Goal: Task Accomplishment & Management: Complete application form

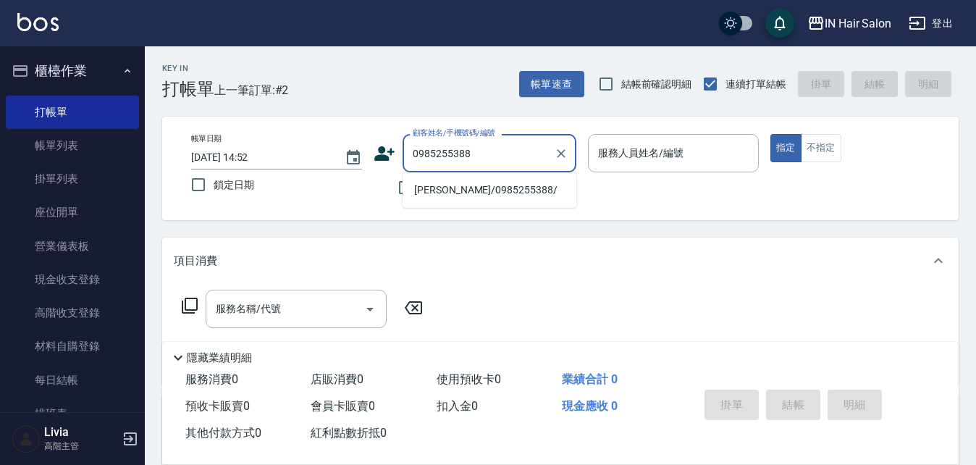
click at [453, 190] on li "[PERSON_NAME]/0985255388/" at bounding box center [490, 190] width 174 height 24
type input "[PERSON_NAME]/0985255388/"
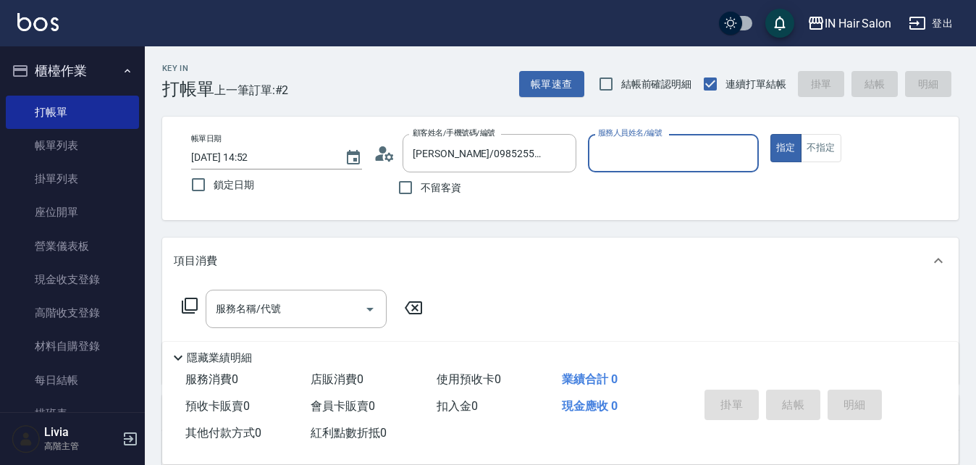
type input "7號設計師[PERSON_NAME]-7"
click at [189, 302] on icon at bounding box center [189, 305] width 17 height 17
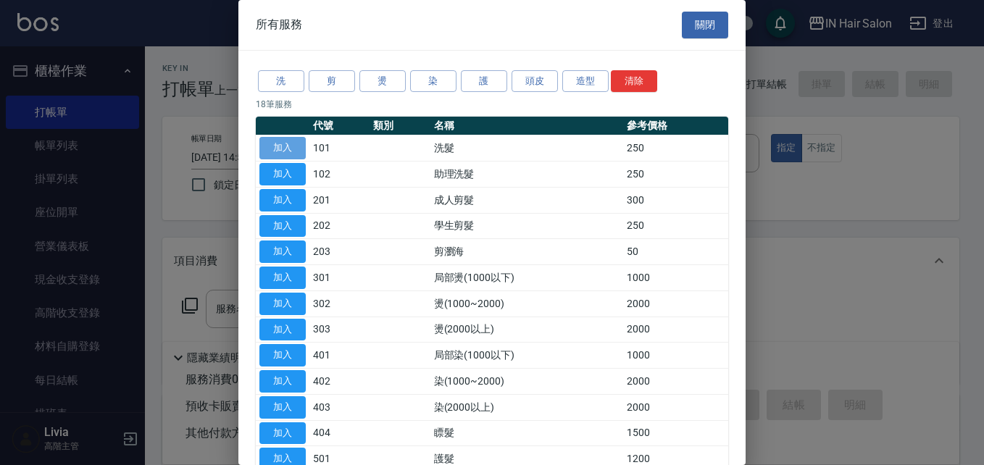
click at [293, 143] on button "加入" at bounding box center [282, 148] width 46 height 22
type input "洗髮(101)"
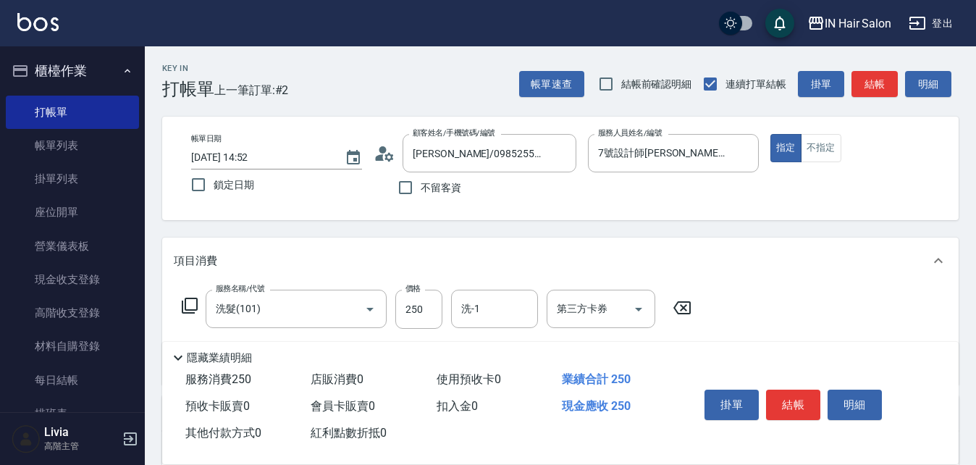
click at [191, 304] on icon at bounding box center [189, 305] width 17 height 17
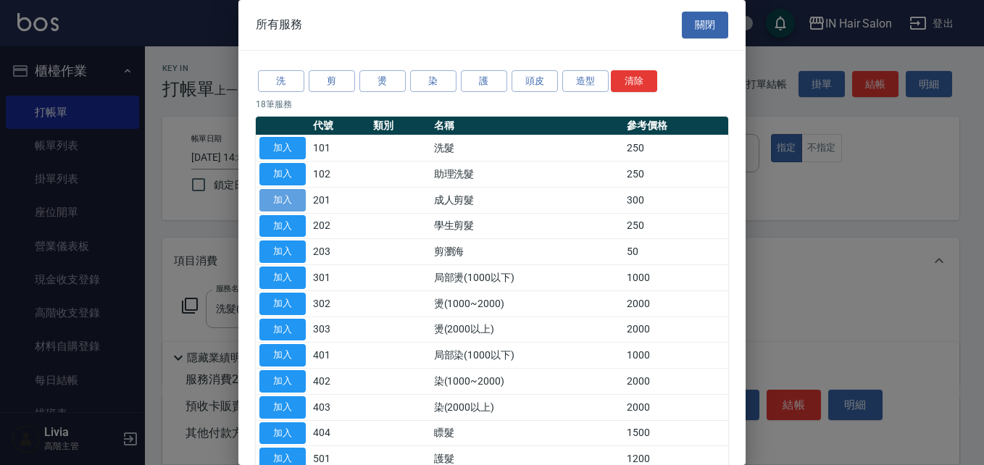
click at [283, 199] on button "加入" at bounding box center [282, 200] width 46 height 22
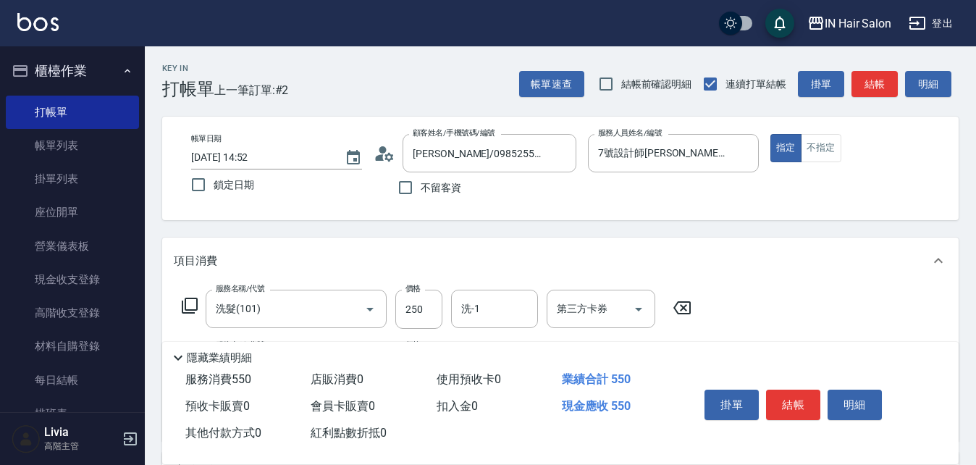
click at [186, 300] on icon at bounding box center [190, 306] width 16 height 16
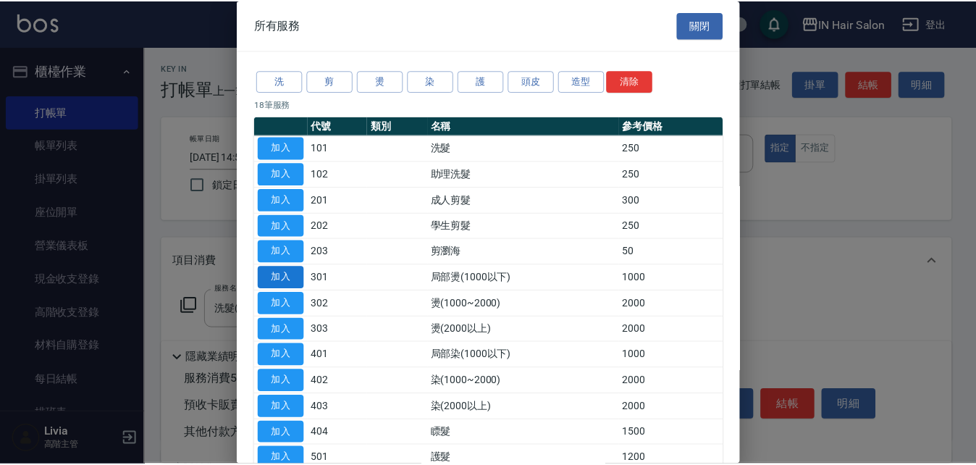
scroll to position [145, 0]
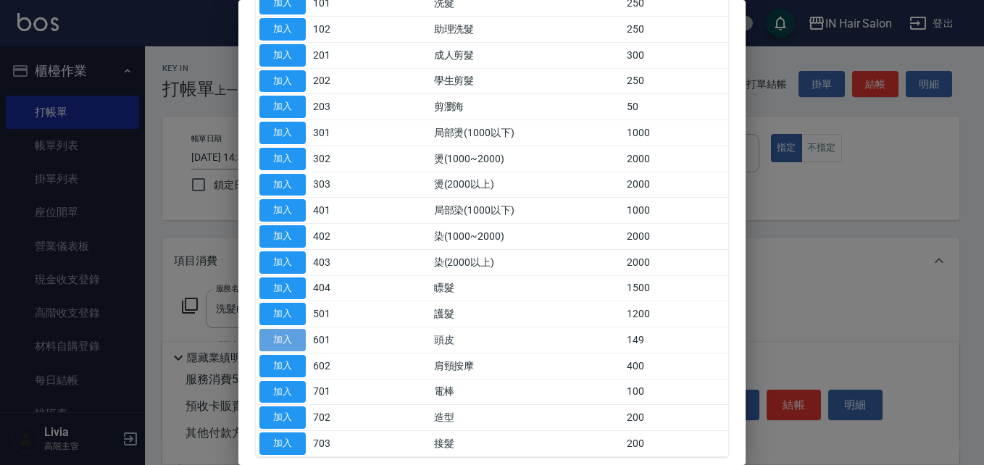
click at [285, 338] on button "加入" at bounding box center [282, 340] width 46 height 22
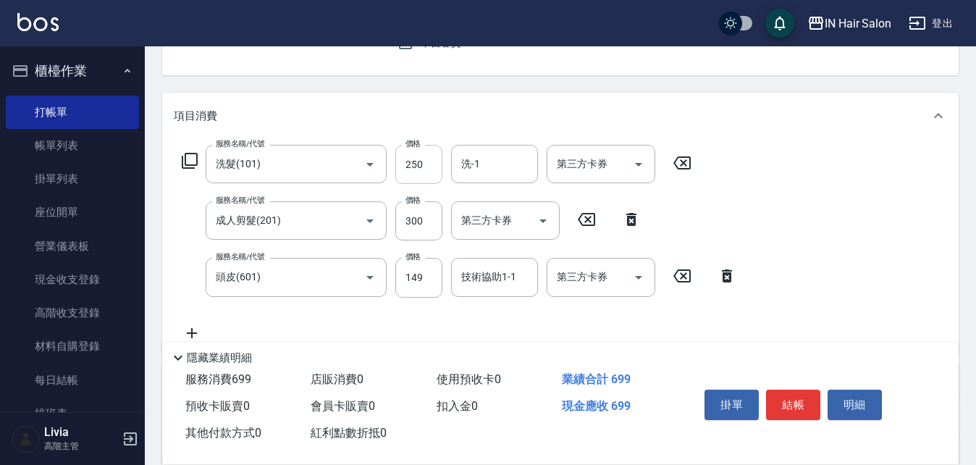
click at [427, 169] on input "250" at bounding box center [419, 164] width 47 height 39
type input "300"
click at [390, 242] on div "服務名稱/代號 洗髮(101) 服務名稱/代號 價格 300 價格 洗-1 洗-1 第三方卡券 第三方卡券 服務名稱/代號 成人剪髮(201) 服務名稱/代號…" at bounding box center [460, 243] width 572 height 196
click at [436, 214] on input "300" at bounding box center [419, 220] width 47 height 39
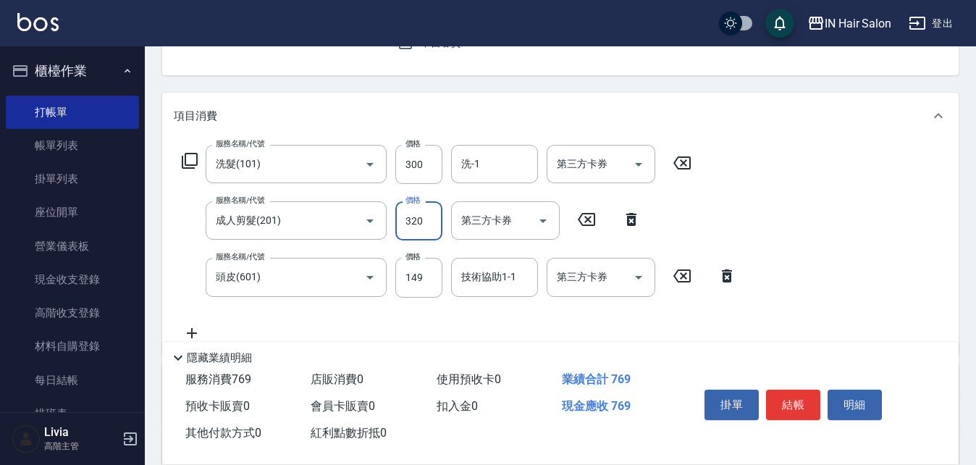
type input "320"
drag, startPoint x: 373, startPoint y: 315, endPoint x: 432, endPoint y: 284, distance: 67.1
click at [378, 314] on div "服務名稱/代號 洗髮(101) 服務名稱/代號 價格 300 價格 洗-1 洗-1 第三方卡券 第三方卡券 服務名稱/代號 成人剪髮(201) 服務名稱/代號…" at bounding box center [460, 243] width 572 height 196
click at [431, 280] on input "149" at bounding box center [419, 277] width 47 height 39
type input "50"
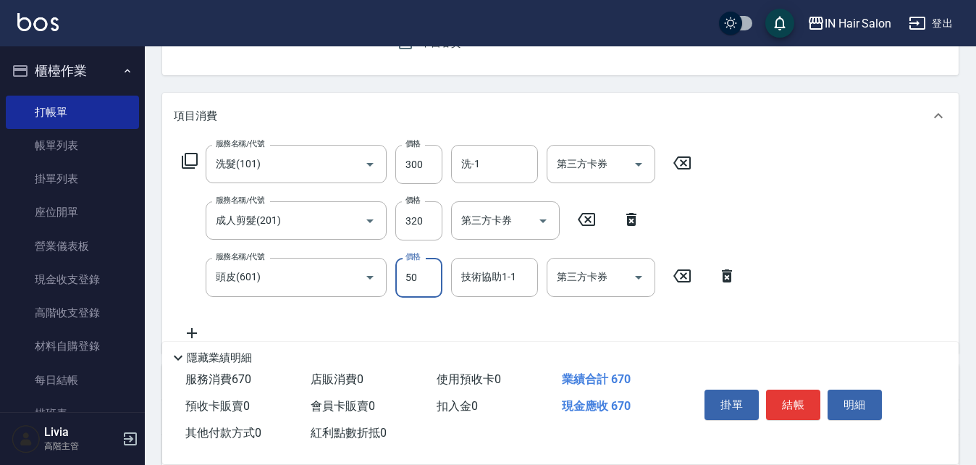
click at [365, 316] on div "服務名稱/代號 洗髮(101) 服務名稱/代號 價格 300 價格 洗-1 洗-1 第三方卡券 第三方卡券 服務名稱/代號 成人剪髮(201) 服務名稱/代號…" at bounding box center [460, 243] width 572 height 196
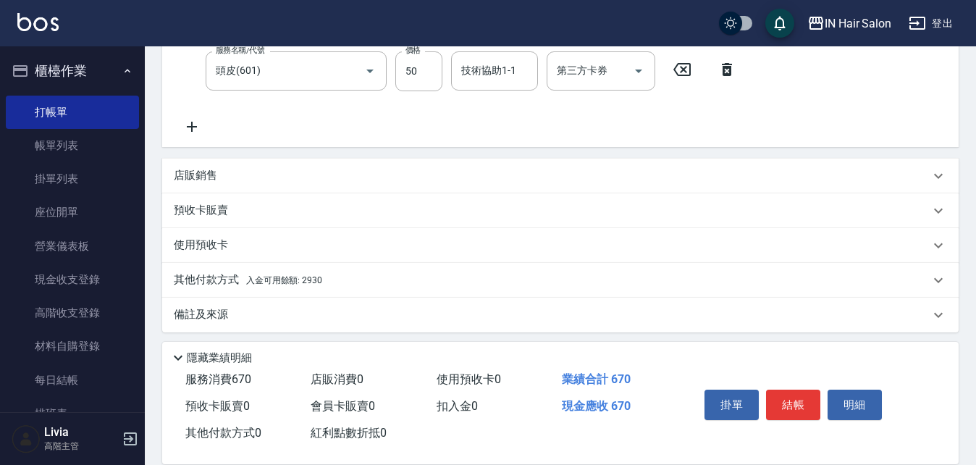
scroll to position [358, 0]
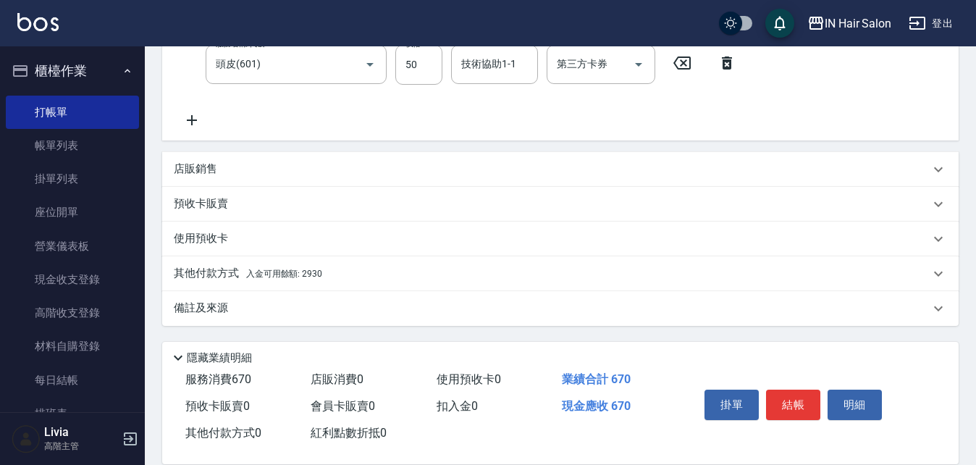
click at [192, 274] on p "其他付款方式 入金可用餘額: 2930" at bounding box center [248, 274] width 148 height 16
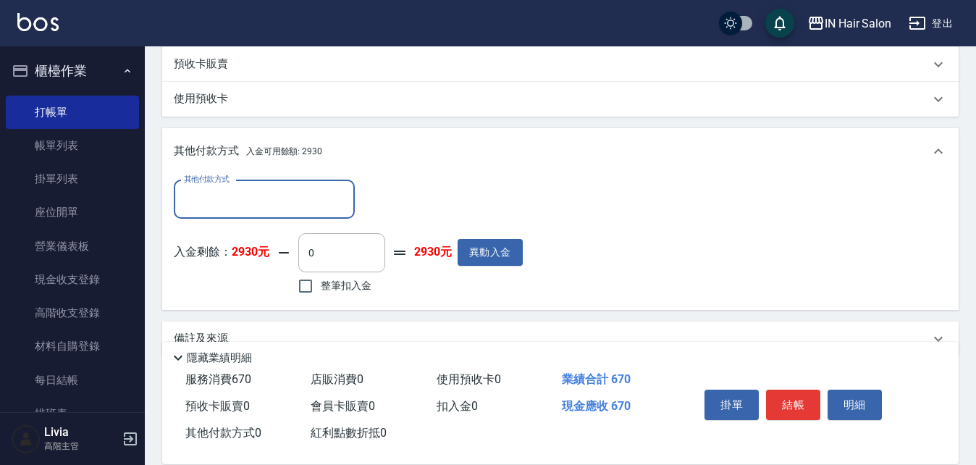
scroll to position [503, 0]
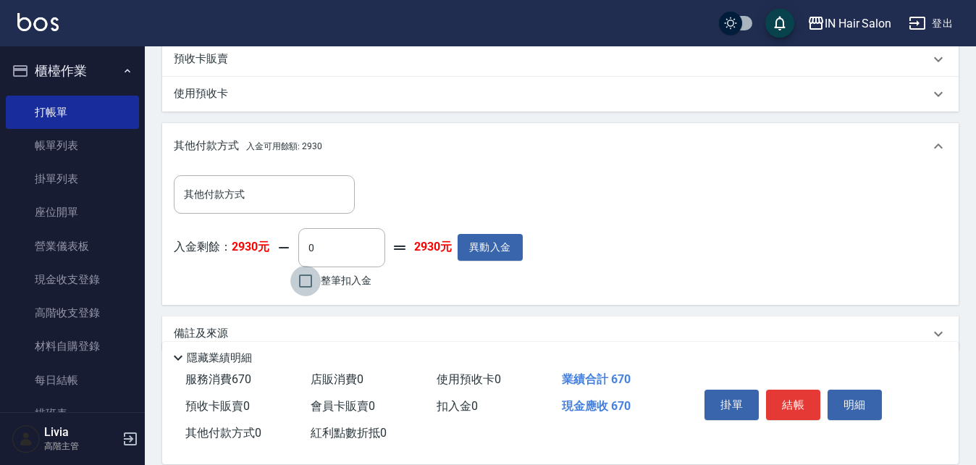
click at [308, 280] on input "整筆扣入金" at bounding box center [305, 281] width 30 height 30
checkbox input "true"
type input "670"
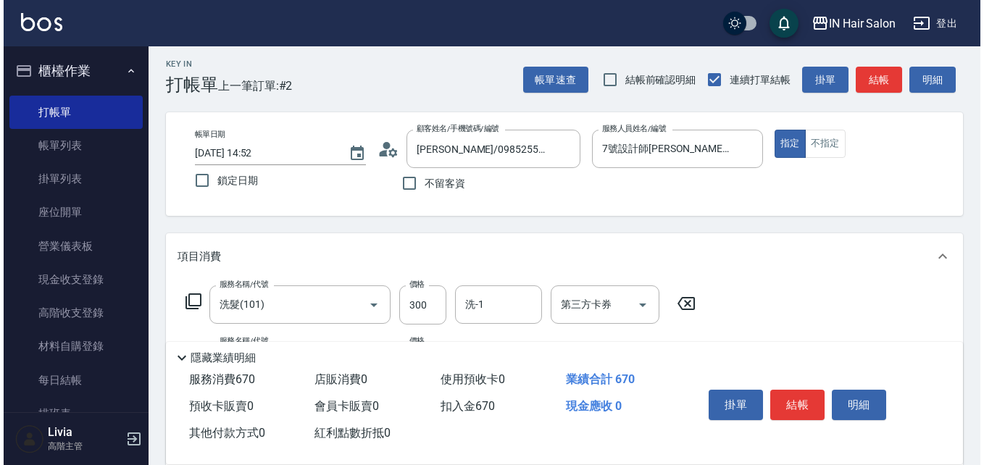
scroll to position [0, 0]
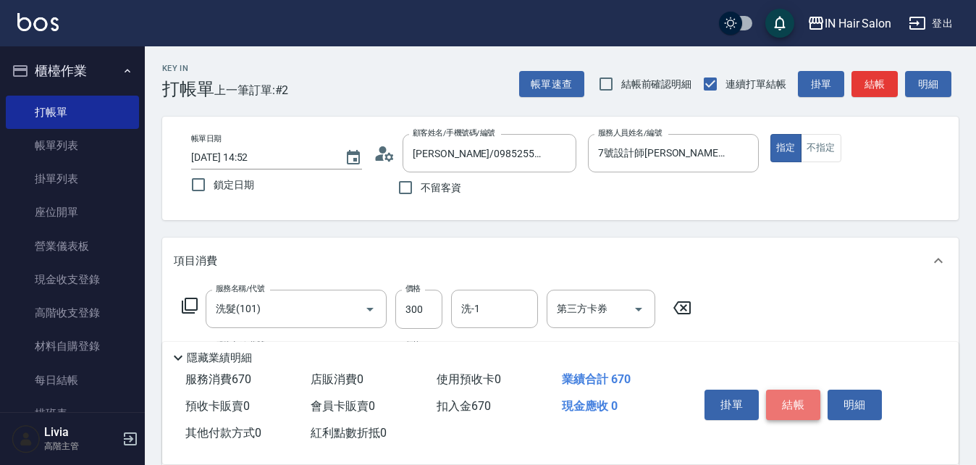
click at [792, 399] on button "結帳" at bounding box center [793, 405] width 54 height 30
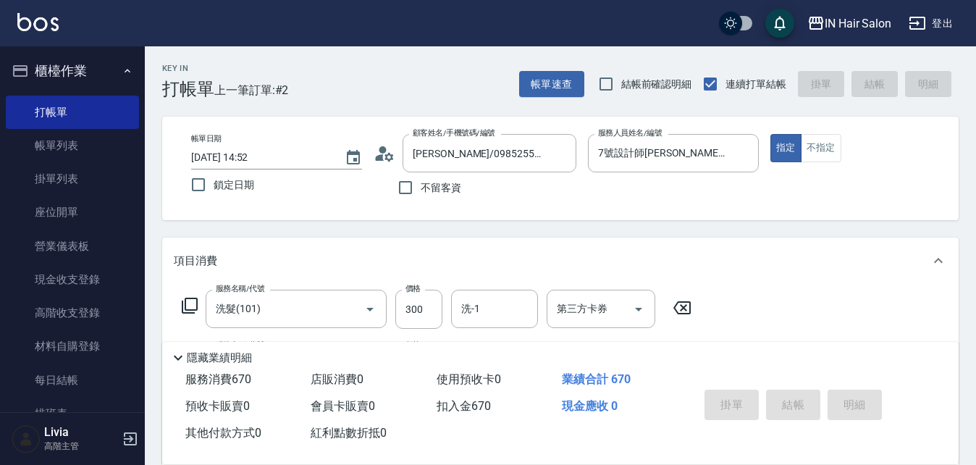
type input "[DATE] 16:18"
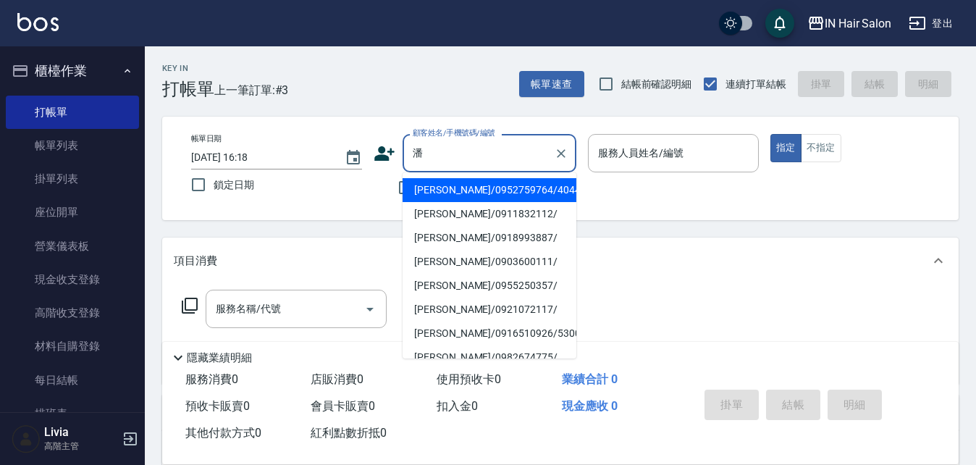
click at [438, 210] on li "[PERSON_NAME]/0911832112/" at bounding box center [490, 214] width 174 height 24
type input "[PERSON_NAME]/0911832112/"
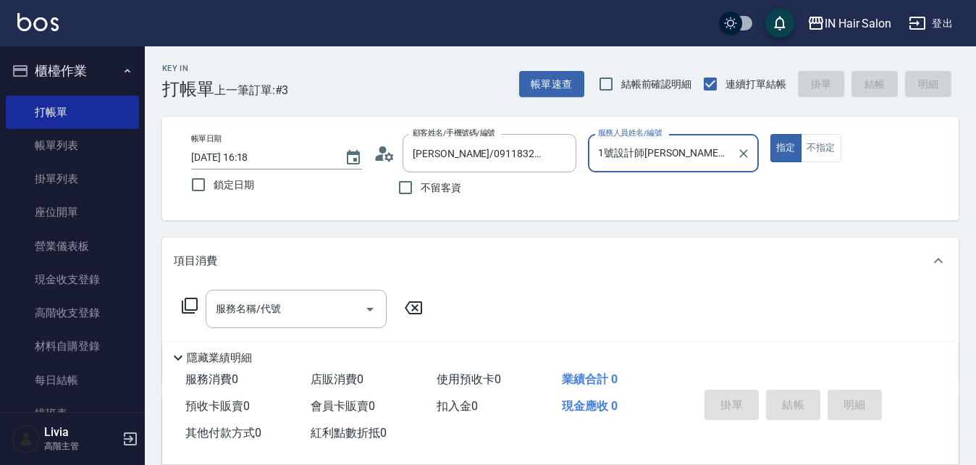
click at [689, 159] on input "1號設計師[PERSON_NAME]-1" at bounding box center [663, 153] width 136 height 25
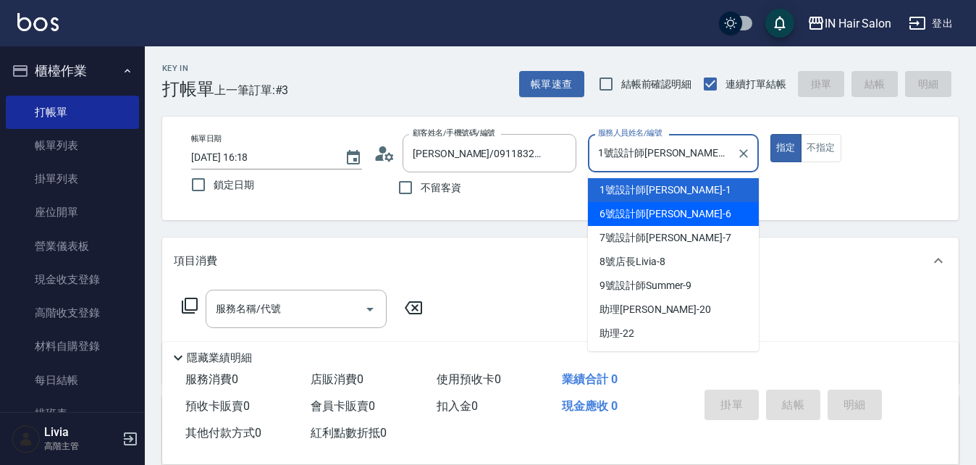
click at [623, 210] on span "6號設計師[PERSON_NAME] -6" at bounding box center [666, 213] width 132 height 15
type input "6號設計師[PERSON_NAME]-6"
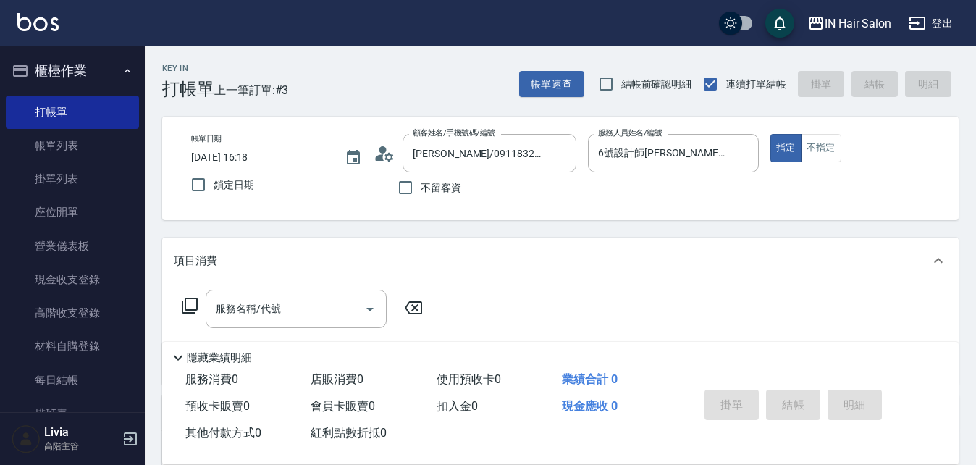
click at [190, 301] on icon at bounding box center [189, 305] width 17 height 17
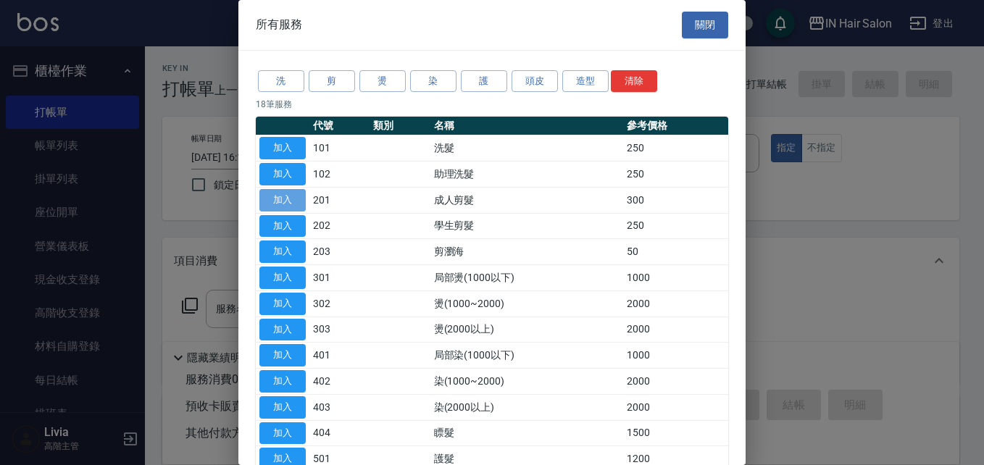
click at [286, 194] on button "加入" at bounding box center [282, 200] width 46 height 22
type input "成人剪髮(201)"
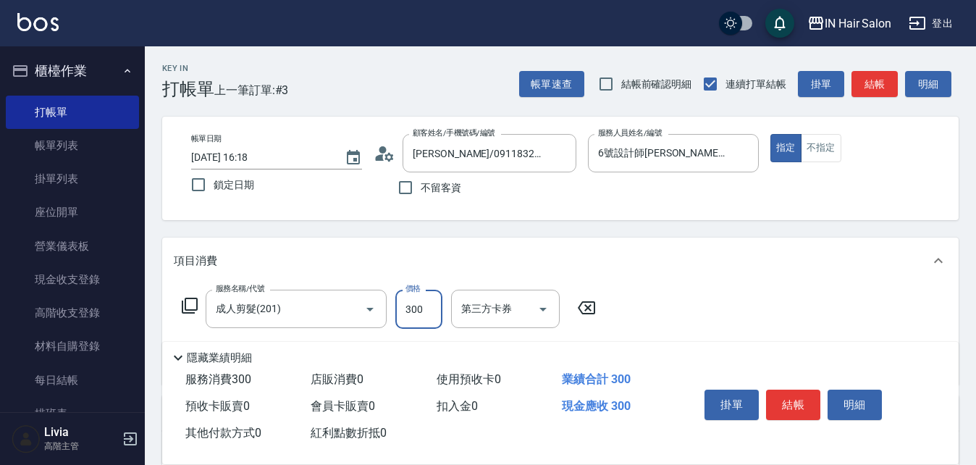
click at [422, 305] on input "300" at bounding box center [419, 309] width 47 height 39
type input "400"
click at [741, 301] on div "服務名稱/代號 成人剪髮(201) 服務名稱/代號 價格 400 價格 第三方卡券 第三方卡券" at bounding box center [560, 334] width 797 height 101
click at [799, 401] on button "結帳" at bounding box center [793, 405] width 54 height 30
type input "[DATE] 16:19"
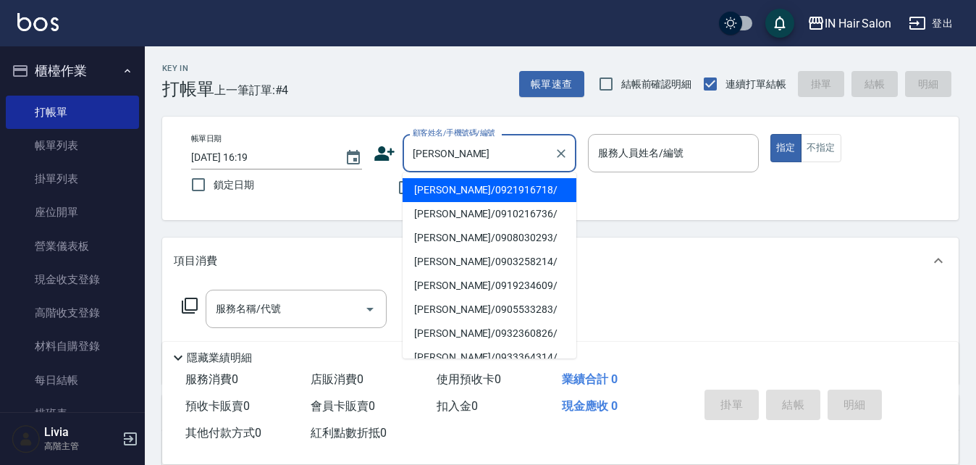
click at [438, 212] on li "[PERSON_NAME]/0910216736/" at bounding box center [490, 214] width 174 height 24
type input "[PERSON_NAME]/0910216736/"
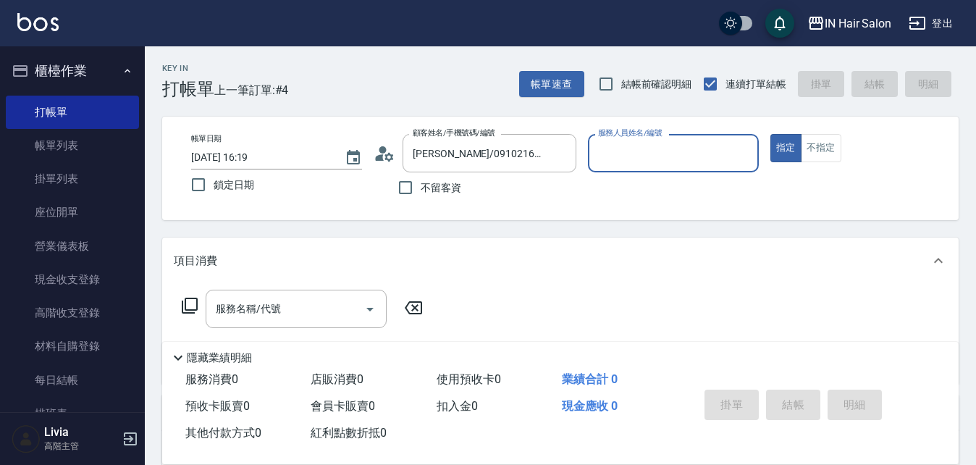
type input "8號店長Livia-8"
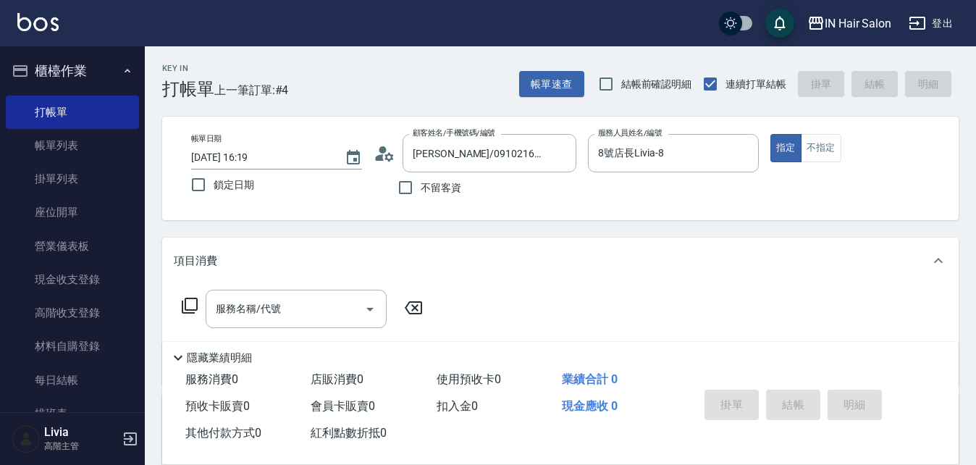
click at [198, 304] on icon at bounding box center [190, 306] width 16 height 16
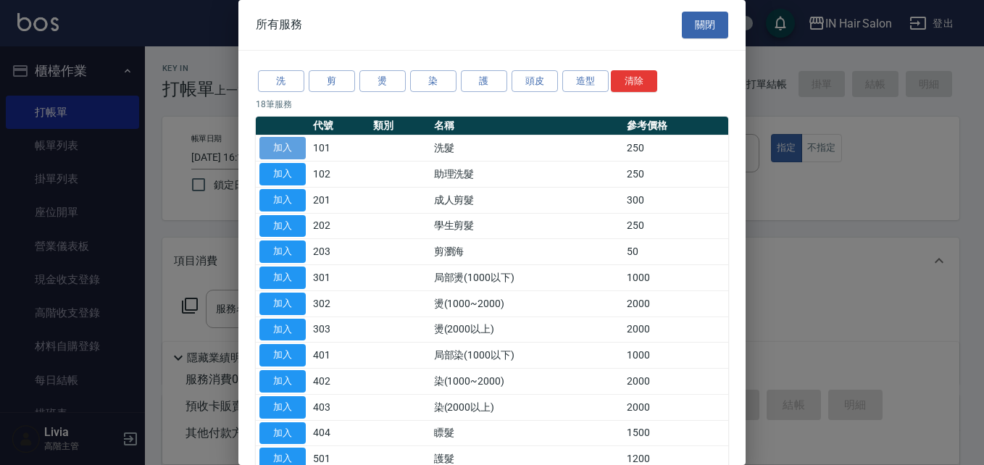
drag, startPoint x: 285, startPoint y: 145, endPoint x: 243, endPoint y: 222, distance: 88.5
click at [285, 146] on button "加入" at bounding box center [282, 148] width 46 height 22
type input "洗髮(101)"
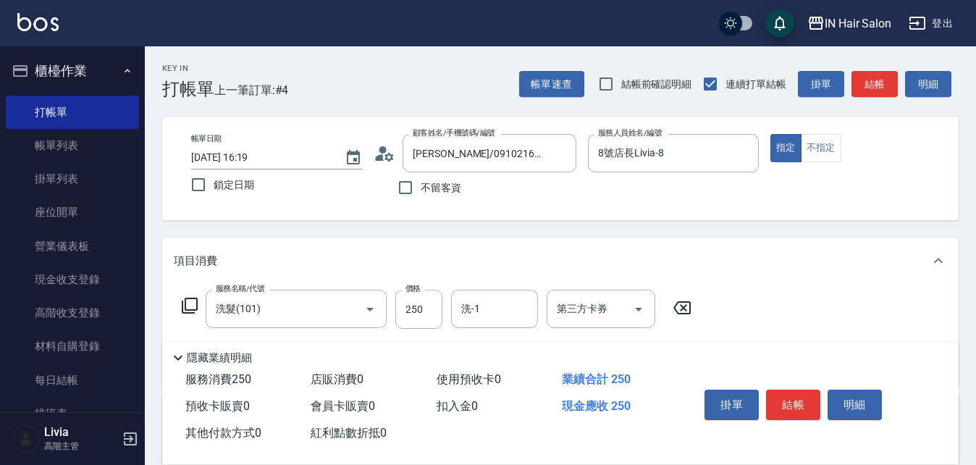
click at [196, 301] on icon at bounding box center [189, 305] width 17 height 17
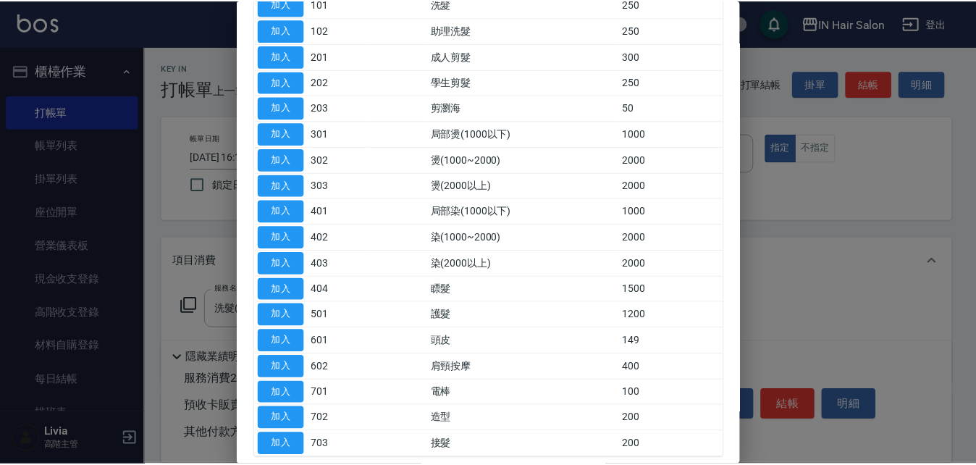
scroll to position [145, 0]
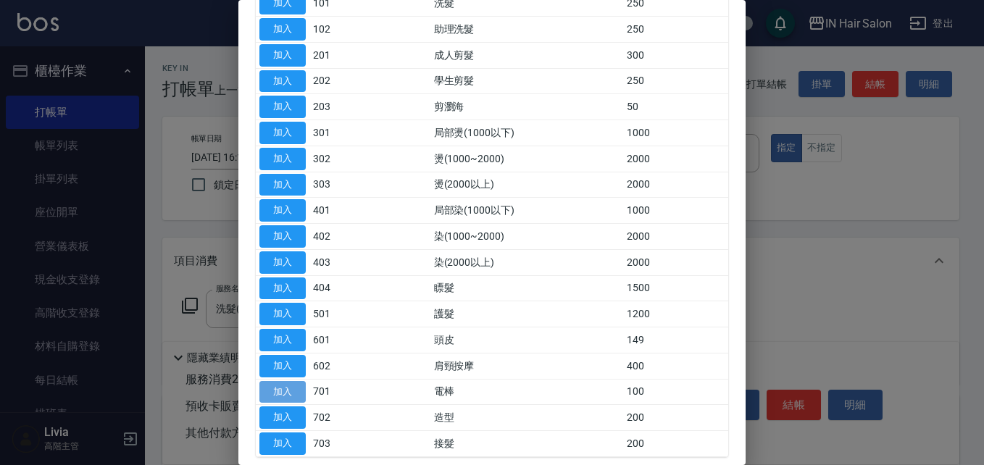
click at [290, 393] on button "加入" at bounding box center [282, 392] width 46 height 22
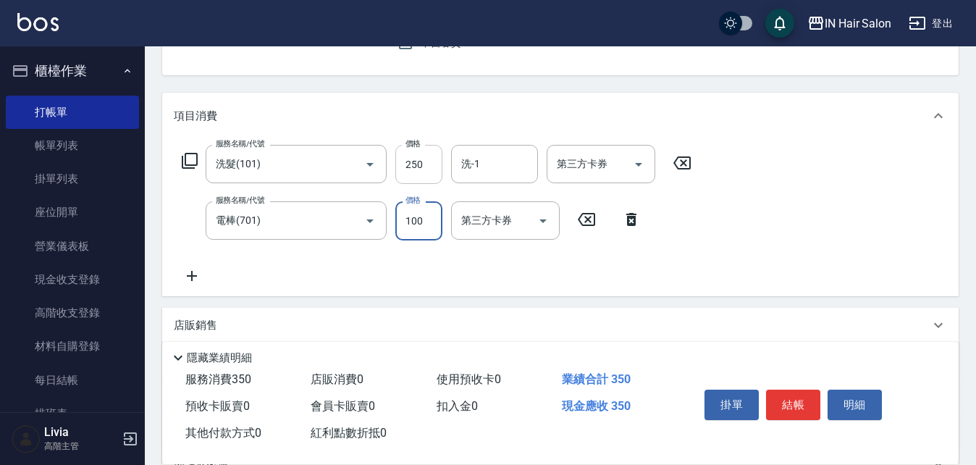
click at [425, 160] on input "250" at bounding box center [419, 164] width 47 height 39
type input "300"
drag, startPoint x: 349, startPoint y: 264, endPoint x: 358, endPoint y: 264, distance: 8.7
click at [358, 264] on div "服務名稱/代號 洗髮(101) 服務名稱/代號 價格 300 價格 洗-1 洗-1 第三方卡券 第三方卡券 服務名稱/代號 電棒(701) 服務名稱/代號 價…" at bounding box center [437, 215] width 527 height 140
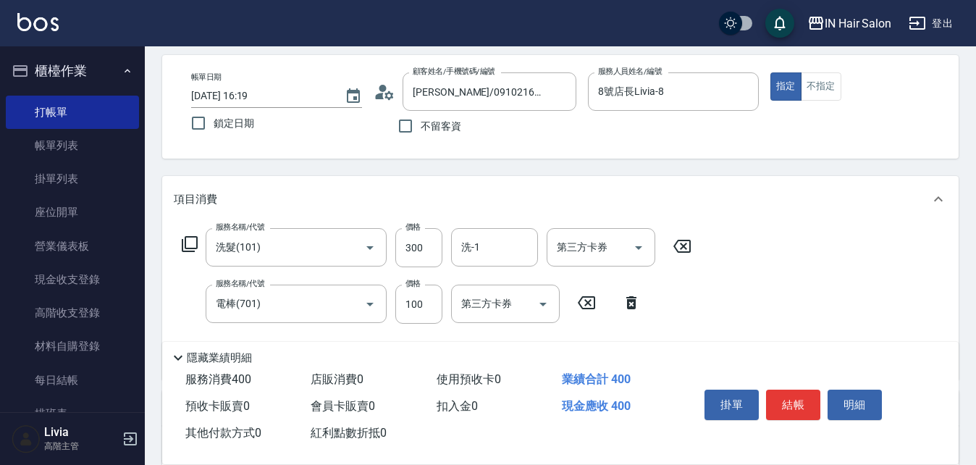
scroll to position [0, 0]
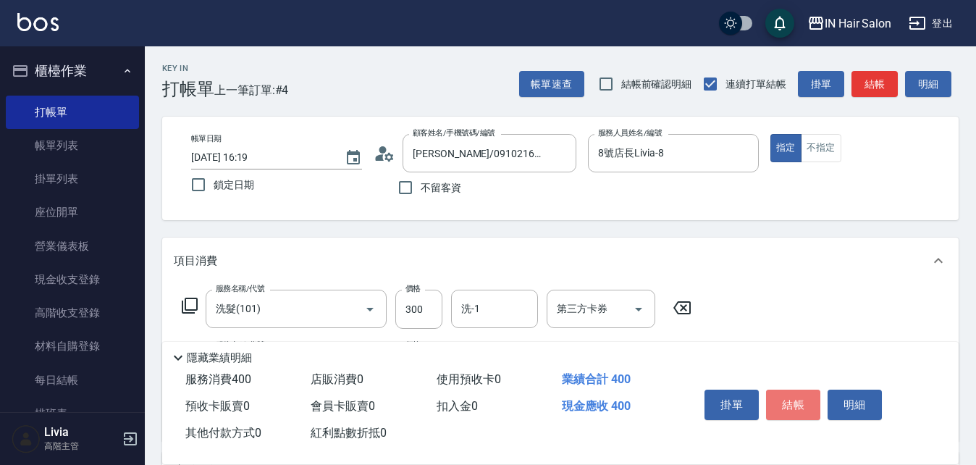
drag, startPoint x: 787, startPoint y: 390, endPoint x: 792, endPoint y: 377, distance: 13.1
click at [789, 390] on button "結帳" at bounding box center [793, 405] width 54 height 30
